Goal: Use online tool/utility: Utilize a website feature to perform a specific function

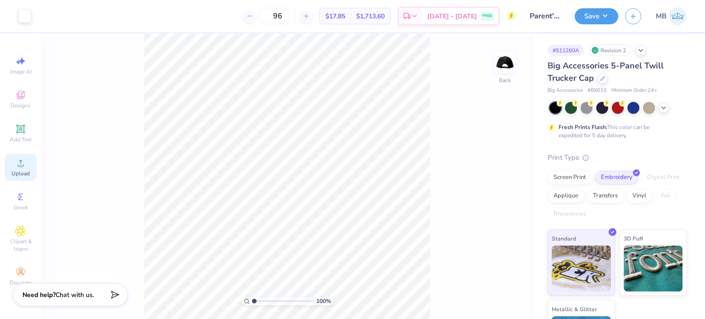
click at [20, 164] on circle at bounding box center [20, 165] width 5 height 5
click at [17, 132] on icon at bounding box center [20, 128] width 7 height 7
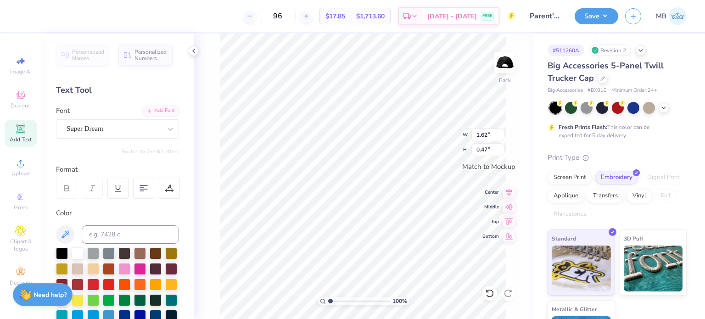
scroll to position [7, 1]
type textarea "®"
click at [103, 124] on div "Super Dream" at bounding box center [114, 129] width 96 height 14
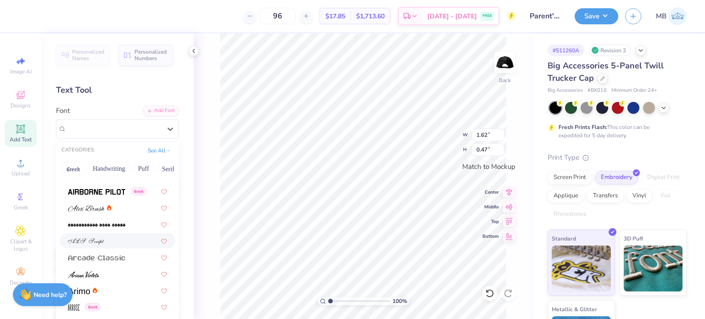
scroll to position [275, 0]
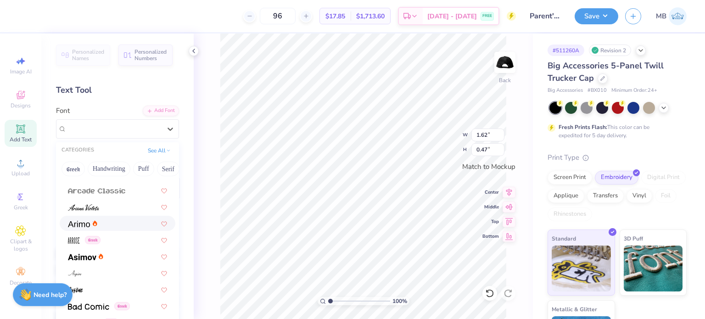
click at [88, 227] on span at bounding box center [79, 223] width 22 height 10
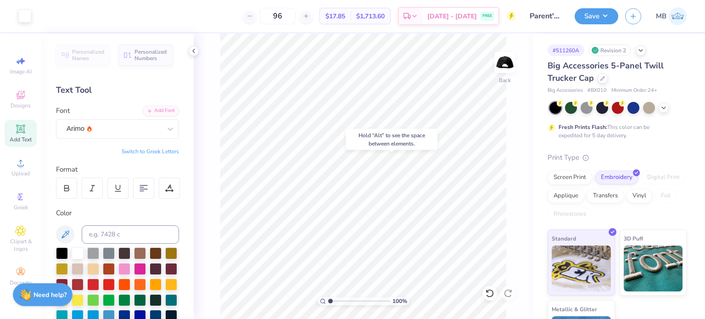
click at [349, 302] on div "100 %" at bounding box center [362, 175] width 285 height 285
drag, startPoint x: 330, startPoint y: 301, endPoint x: 357, endPoint y: 297, distance: 27.3
type input "5.27"
click at [356, 299] on input "range" at bounding box center [359, 301] width 62 height 8
type input "0.03"
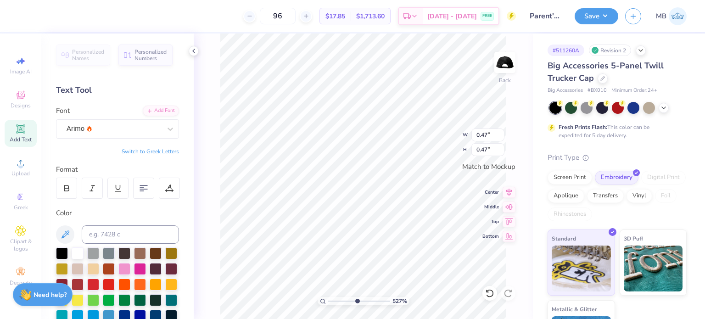
type input "0.03"
type input "0.04"
click at [587, 15] on button "Save" at bounding box center [596, 15] width 44 height 16
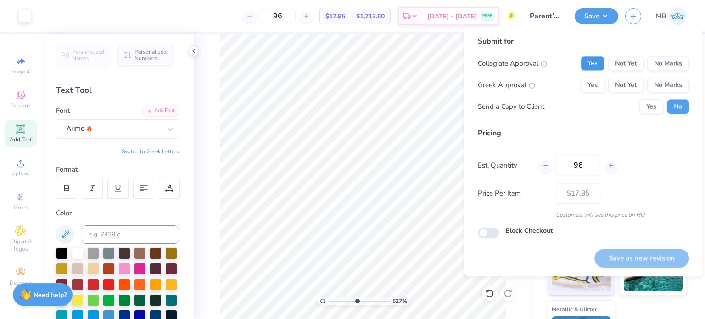
click at [589, 65] on button "Yes" at bounding box center [592, 63] width 24 height 15
click at [591, 82] on button "Yes" at bounding box center [592, 85] width 24 height 15
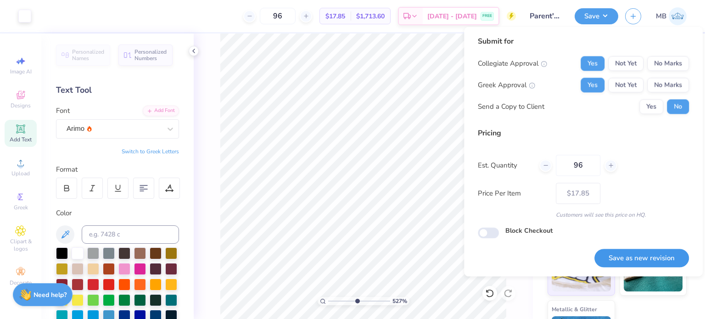
click at [611, 257] on button "Save as new revision" at bounding box center [641, 258] width 94 height 19
type input "$17.85"
